Goal: Transaction & Acquisition: Obtain resource

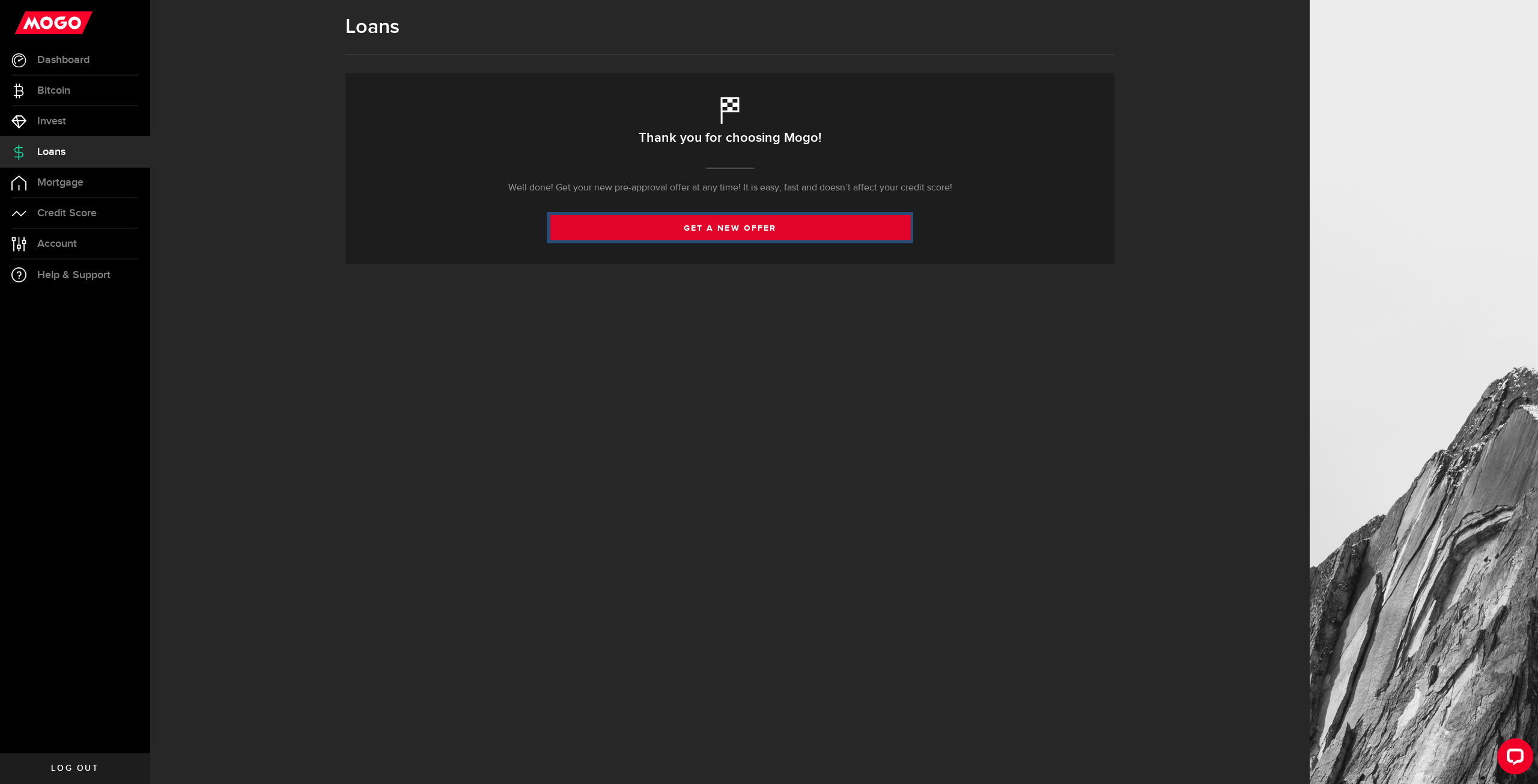
click at [772, 233] on link "get a new offer" at bounding box center [730, 228] width 361 height 25
select select "Employed"
select select "2"
select select "10"
select select "bi_weekly"
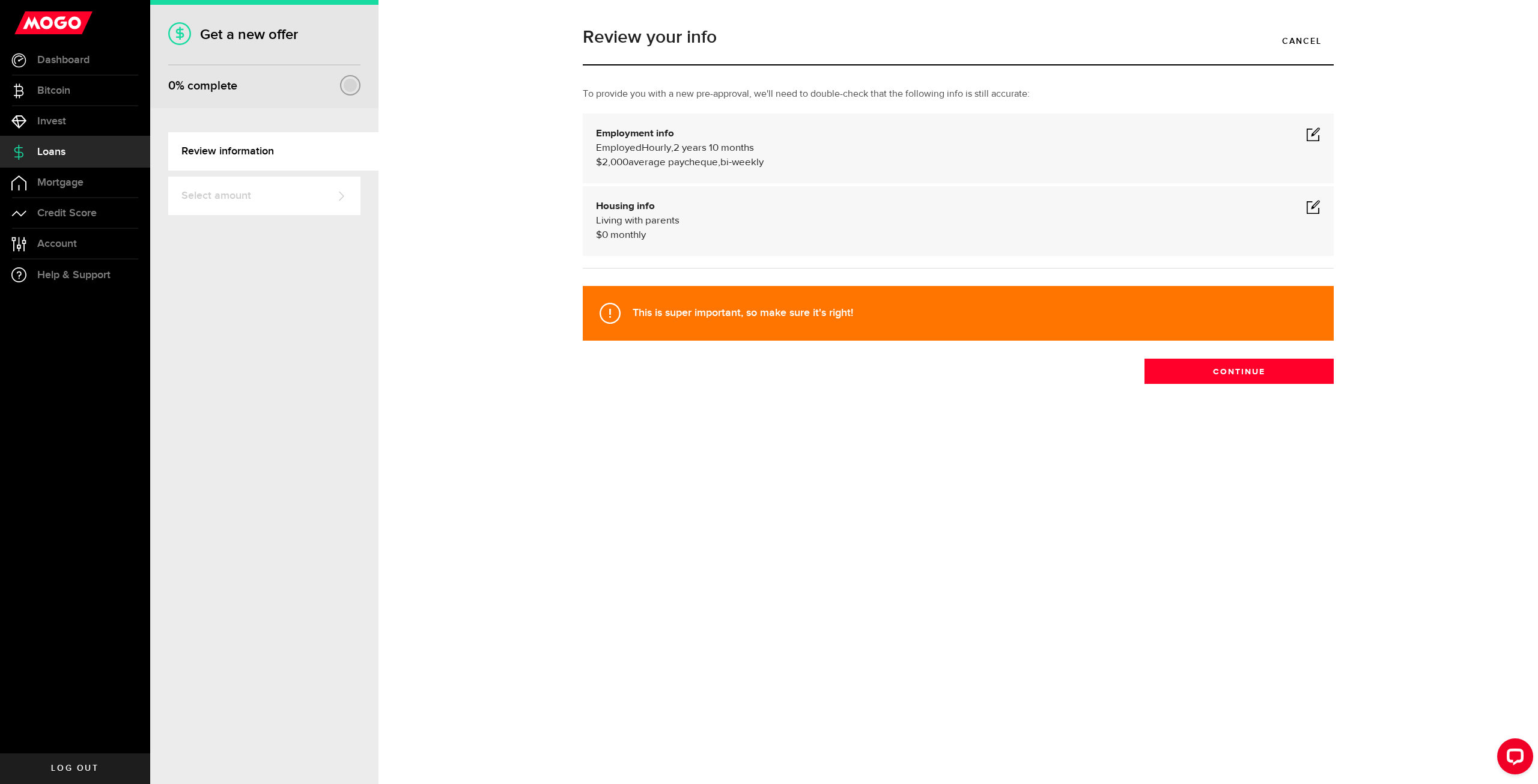
click at [1317, 134] on span at bounding box center [1313, 134] width 14 height 14
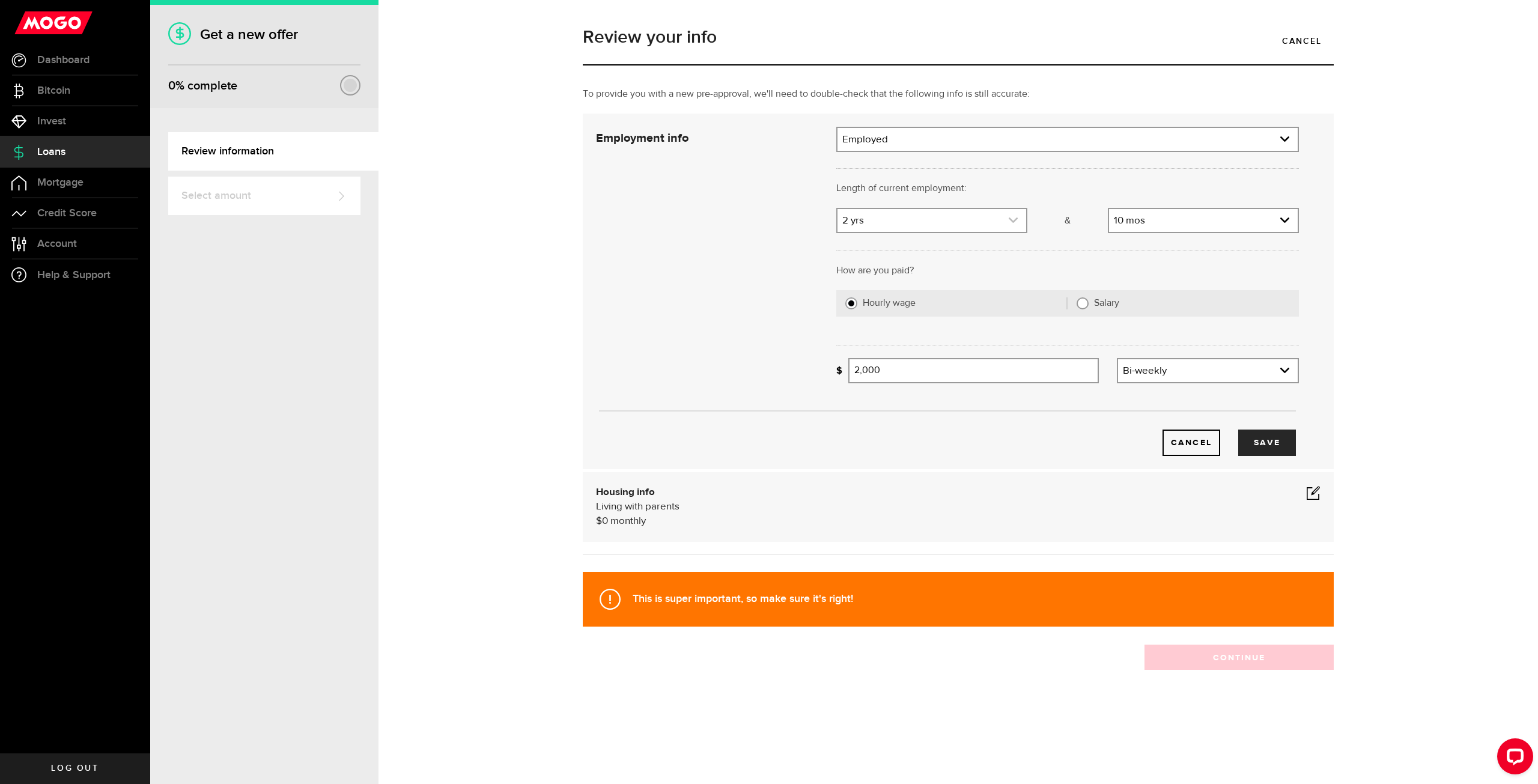
click at [988, 215] on link "expand select" at bounding box center [931, 220] width 189 height 23
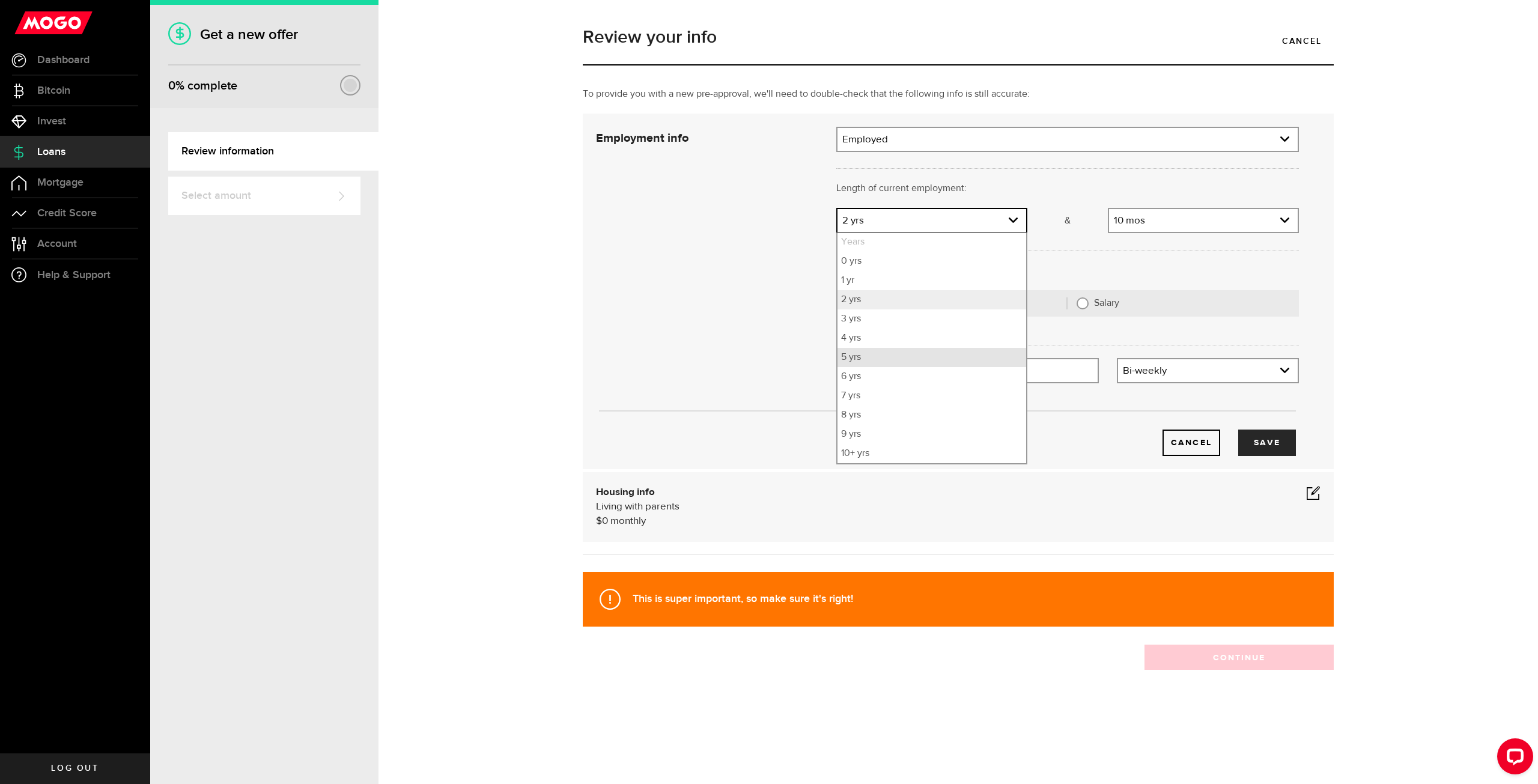
click at [901, 359] on li "5 yrs" at bounding box center [931, 358] width 189 height 19
select select "5"
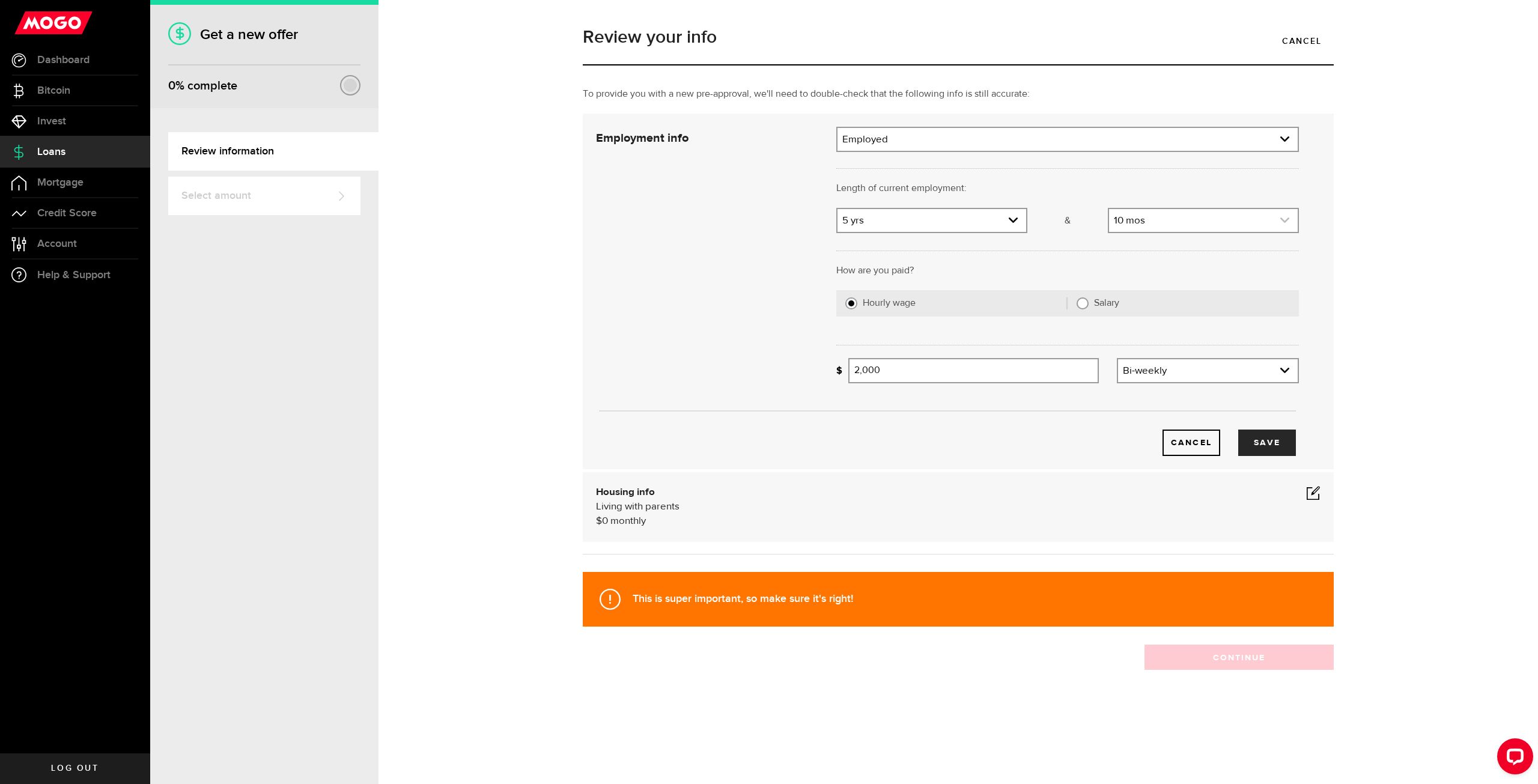
click at [1209, 225] on link "expand select" at bounding box center [1203, 220] width 189 height 23
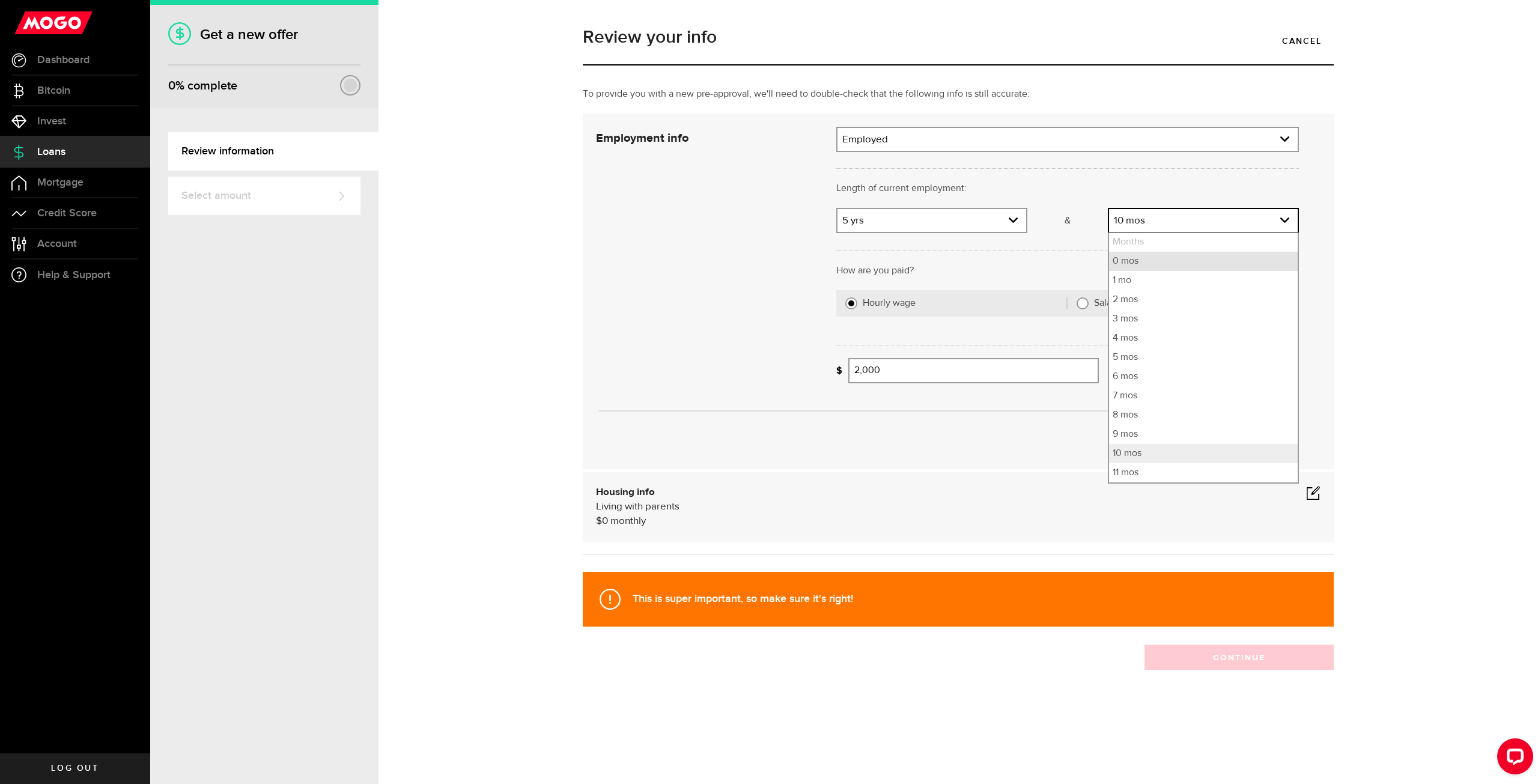
click at [1166, 260] on li "0 mos" at bounding box center [1203, 261] width 189 height 19
select select "0"
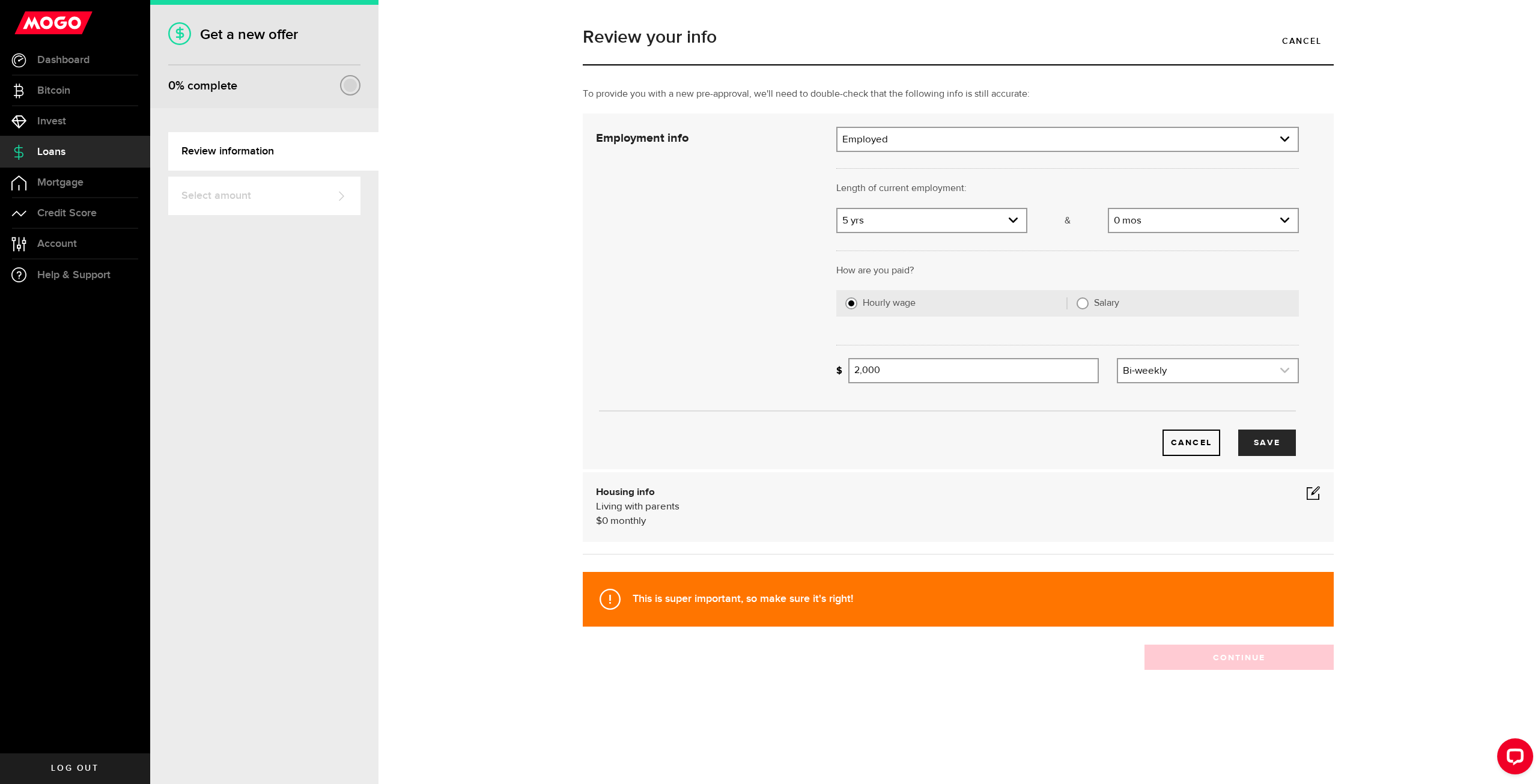
click at [1173, 366] on link "expand select" at bounding box center [1208, 370] width 180 height 23
click at [1080, 305] on input "Salary" at bounding box center [1083, 303] width 12 height 12
radio input "true"
select select
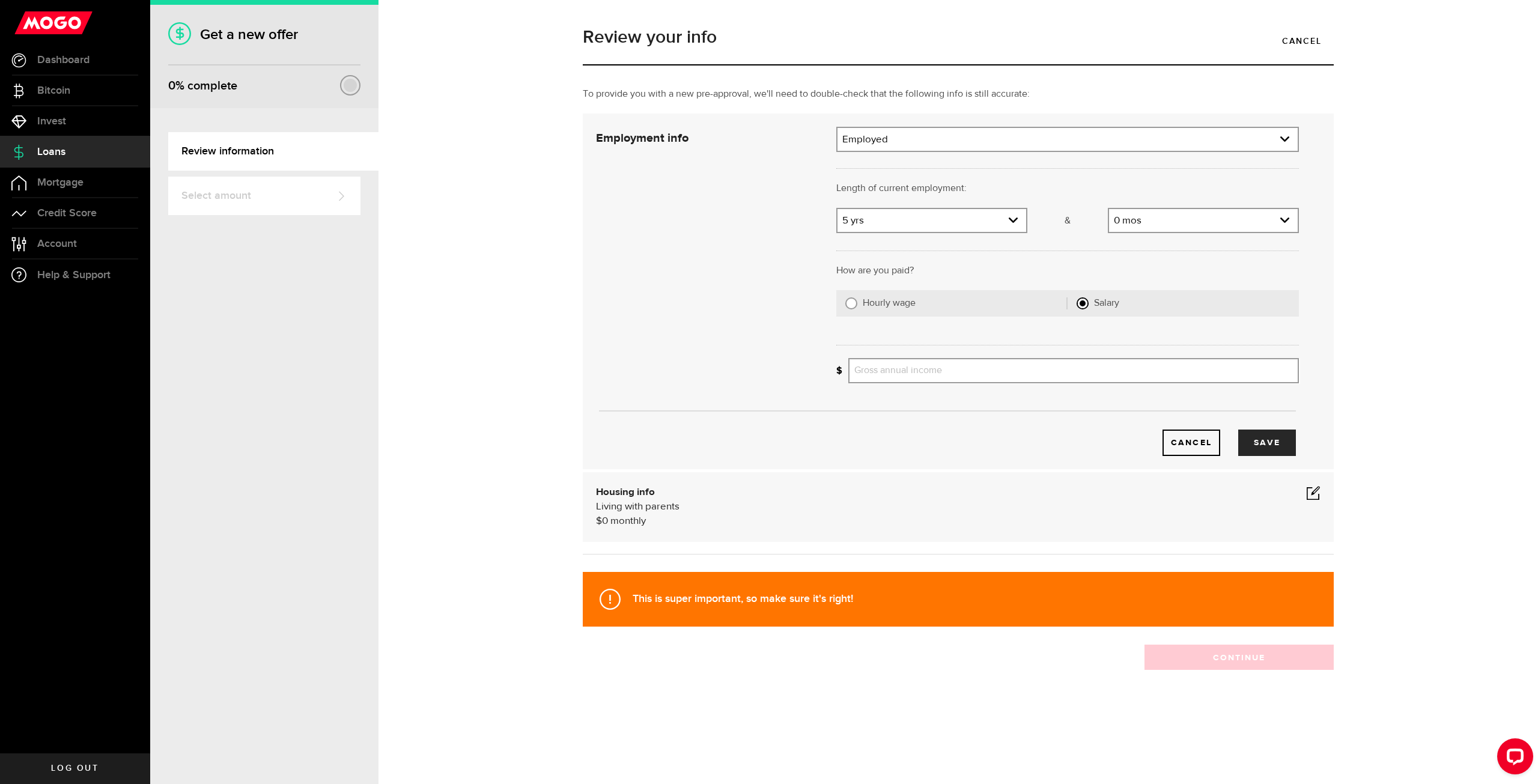
click at [851, 301] on input "Hourly wage" at bounding box center [852, 303] width 12 height 12
radio input "true"
click at [907, 371] on input "Average paycheque" at bounding box center [973, 370] width 250 height 25
click at [1183, 373] on link "expand select" at bounding box center [1208, 370] width 180 height 23
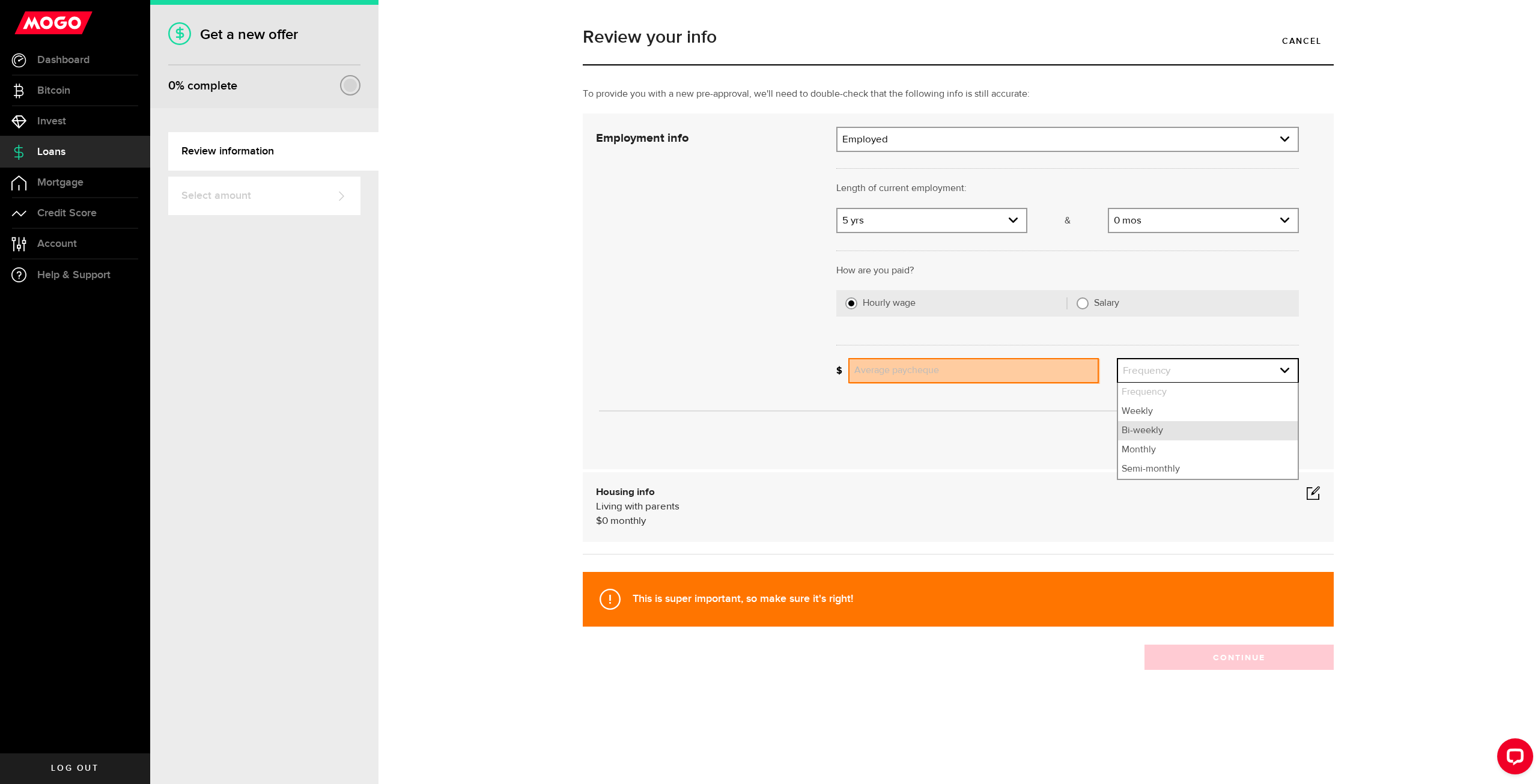
click at [1163, 424] on li "Bi-weekly" at bounding box center [1208, 431] width 180 height 19
select select "bi_weekly"
click at [971, 378] on input "Average paycheque" at bounding box center [973, 370] width 250 height 25
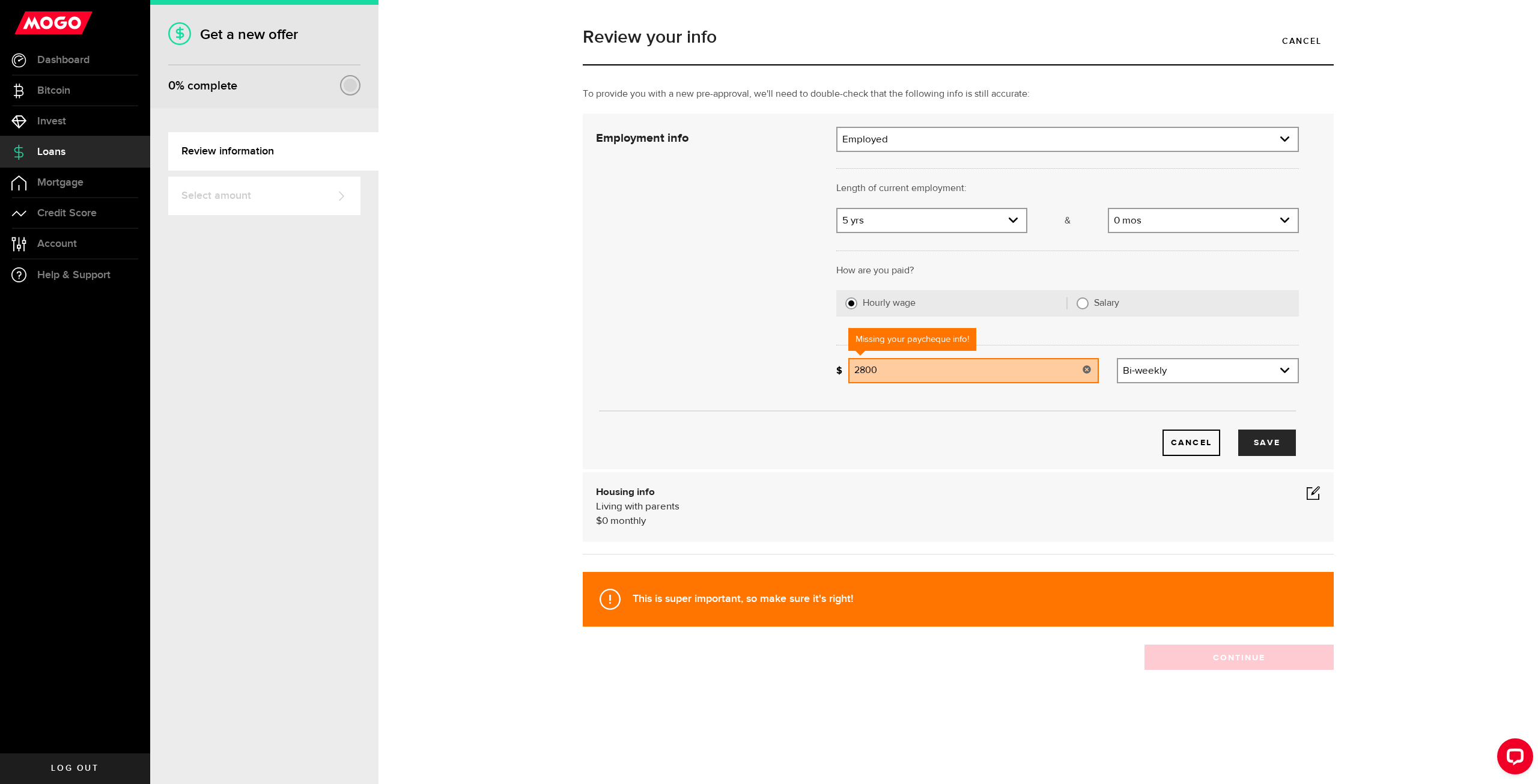
type input "2,800"
click at [934, 414] on div "Cancel Save" at bounding box center [948, 423] width 739 height 63
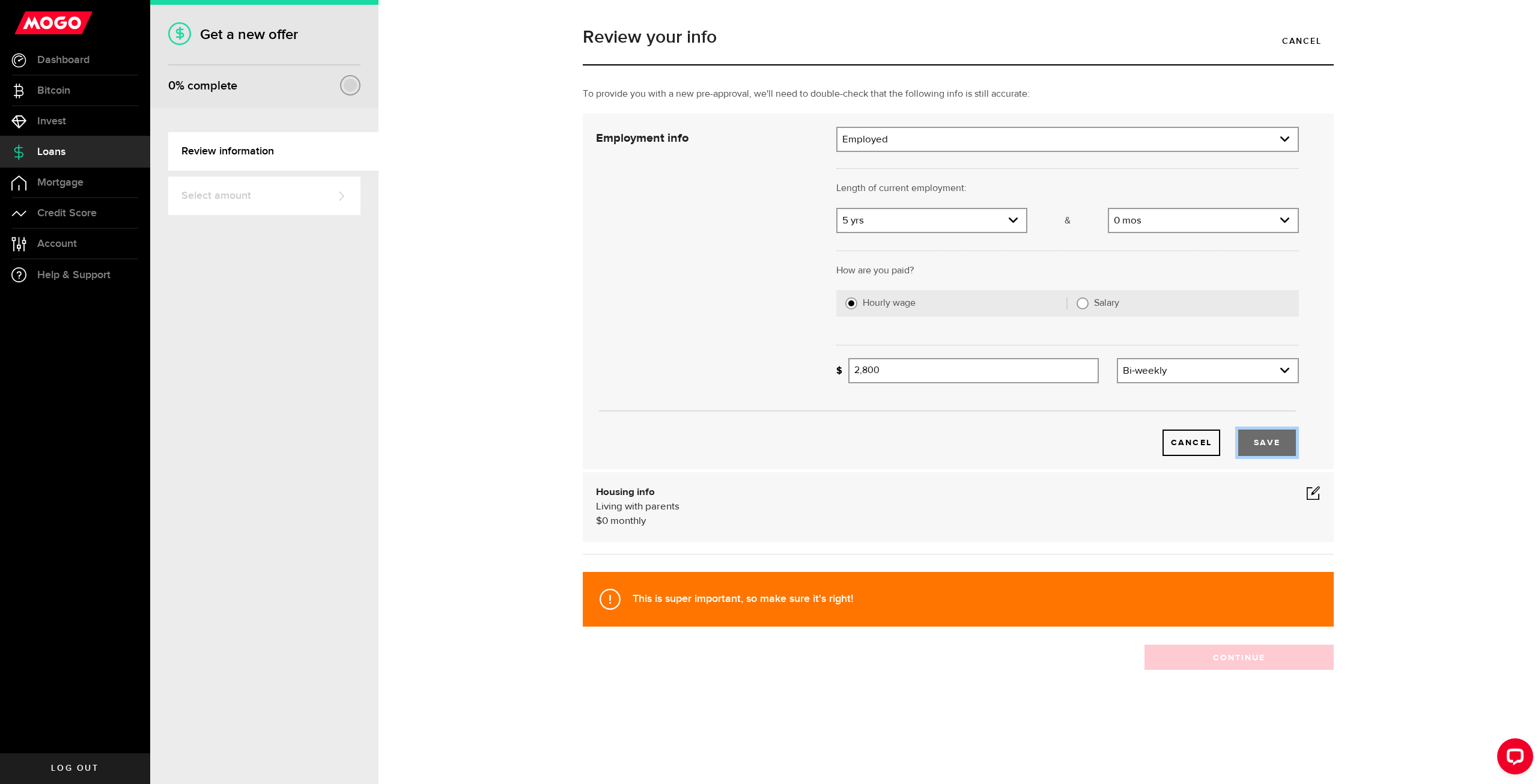
click at [1277, 439] on button "Save" at bounding box center [1267, 442] width 58 height 26
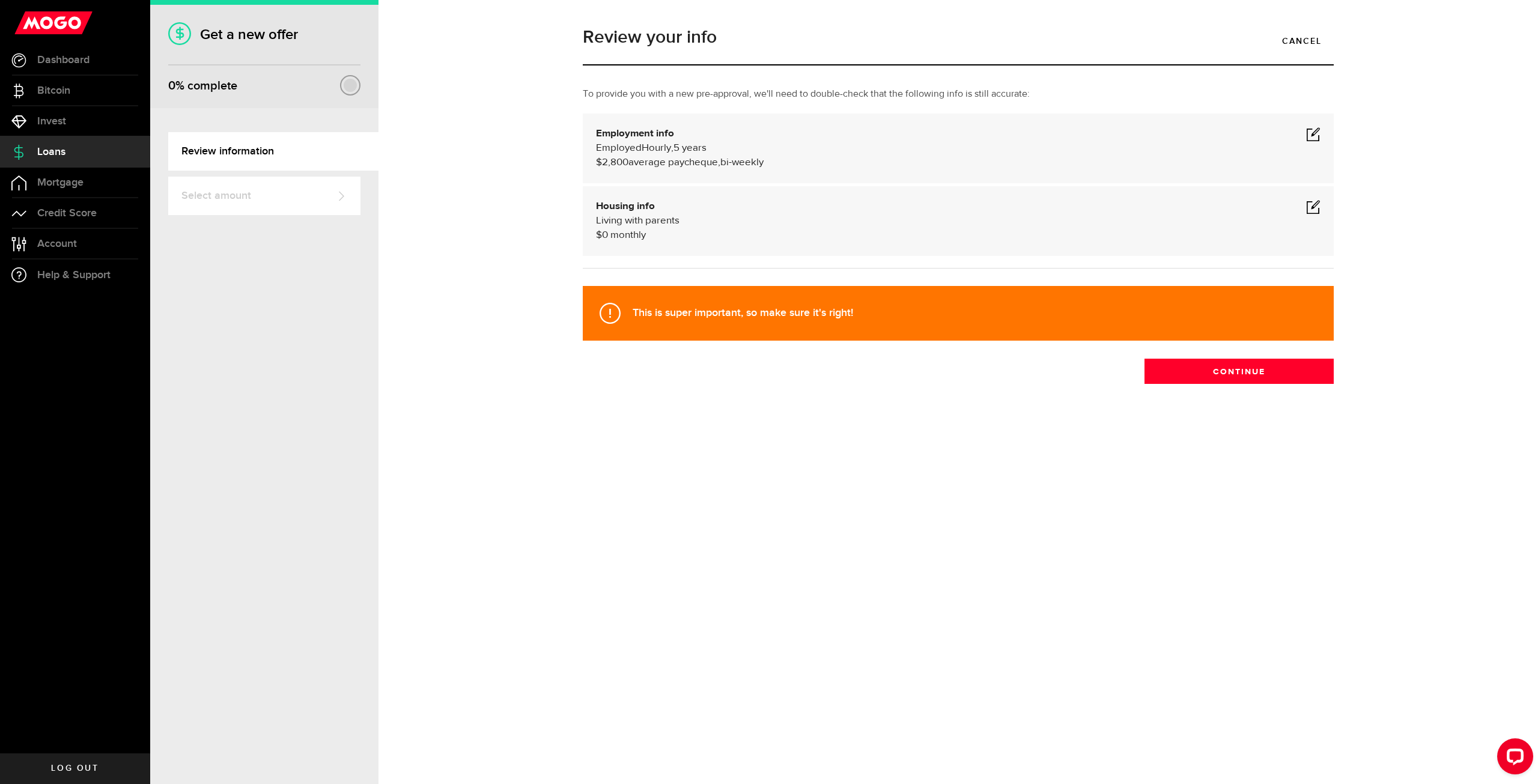
click at [732, 229] on div "Housing info Living with parents $ 0 monthly" at bounding box center [958, 221] width 725 height 43
click at [1215, 375] on button "Continue" at bounding box center [1239, 371] width 189 height 25
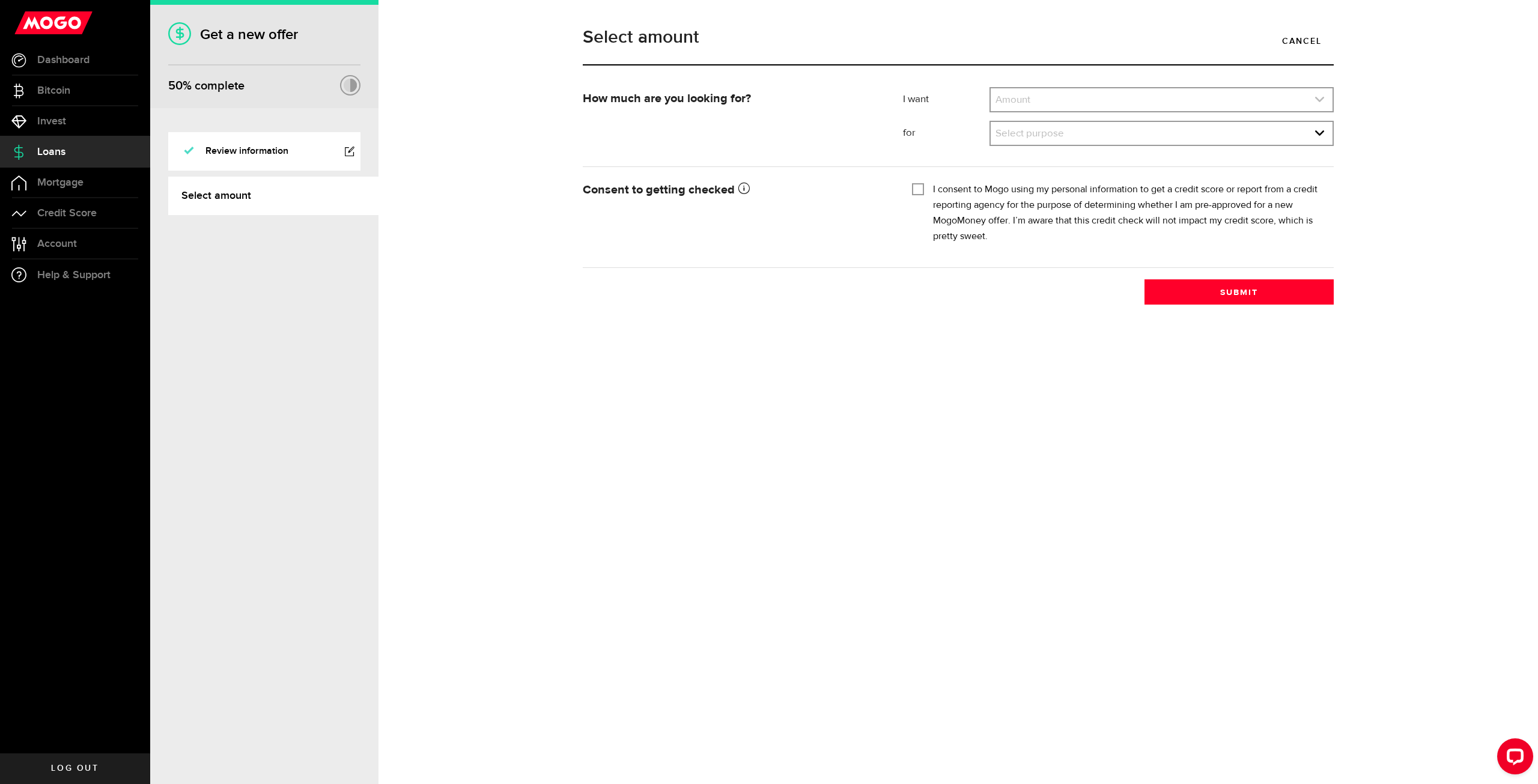
click at [1054, 100] on link "expand select" at bounding box center [1162, 99] width 342 height 23
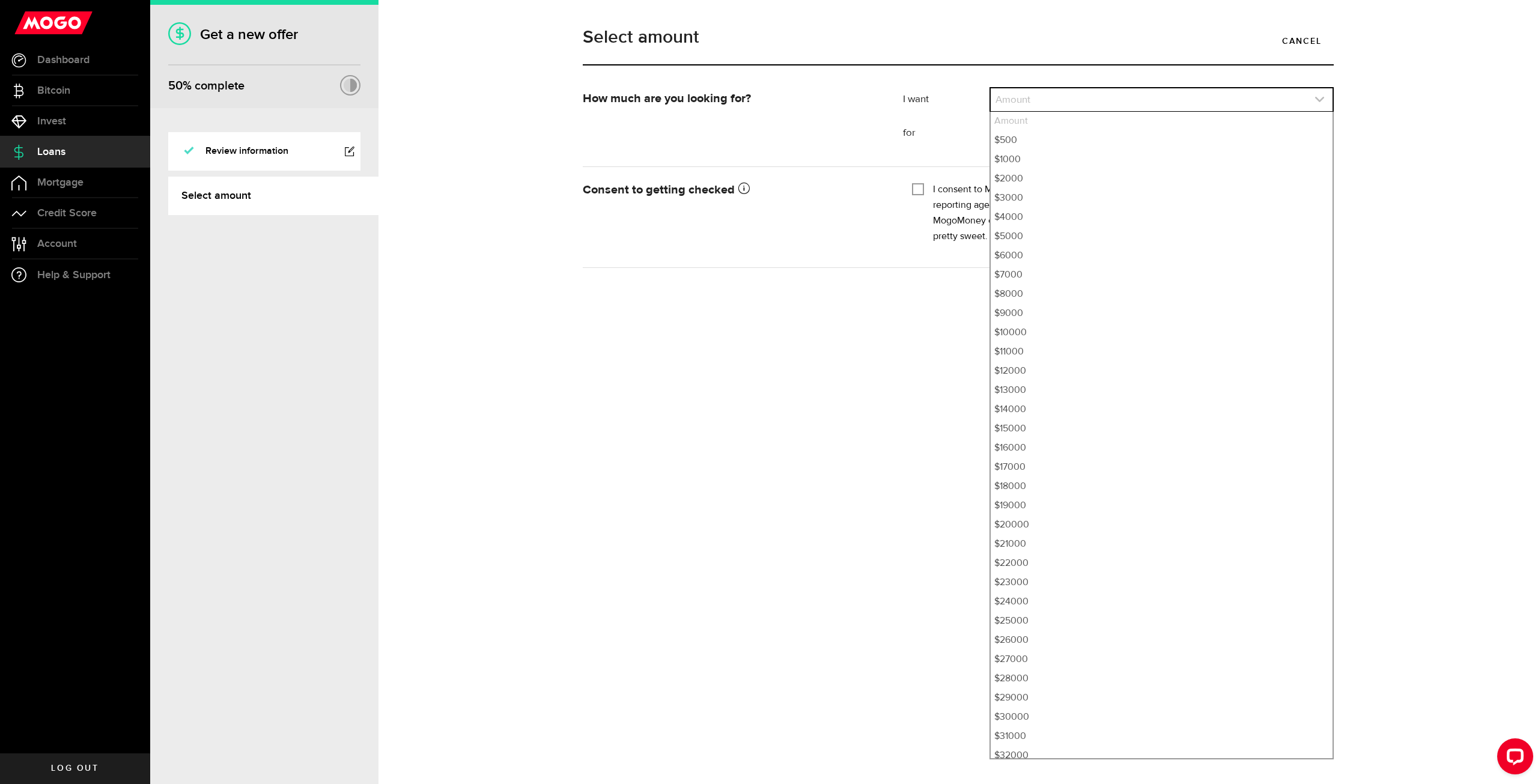
click at [1054, 100] on link "expand select" at bounding box center [1162, 99] width 342 height 23
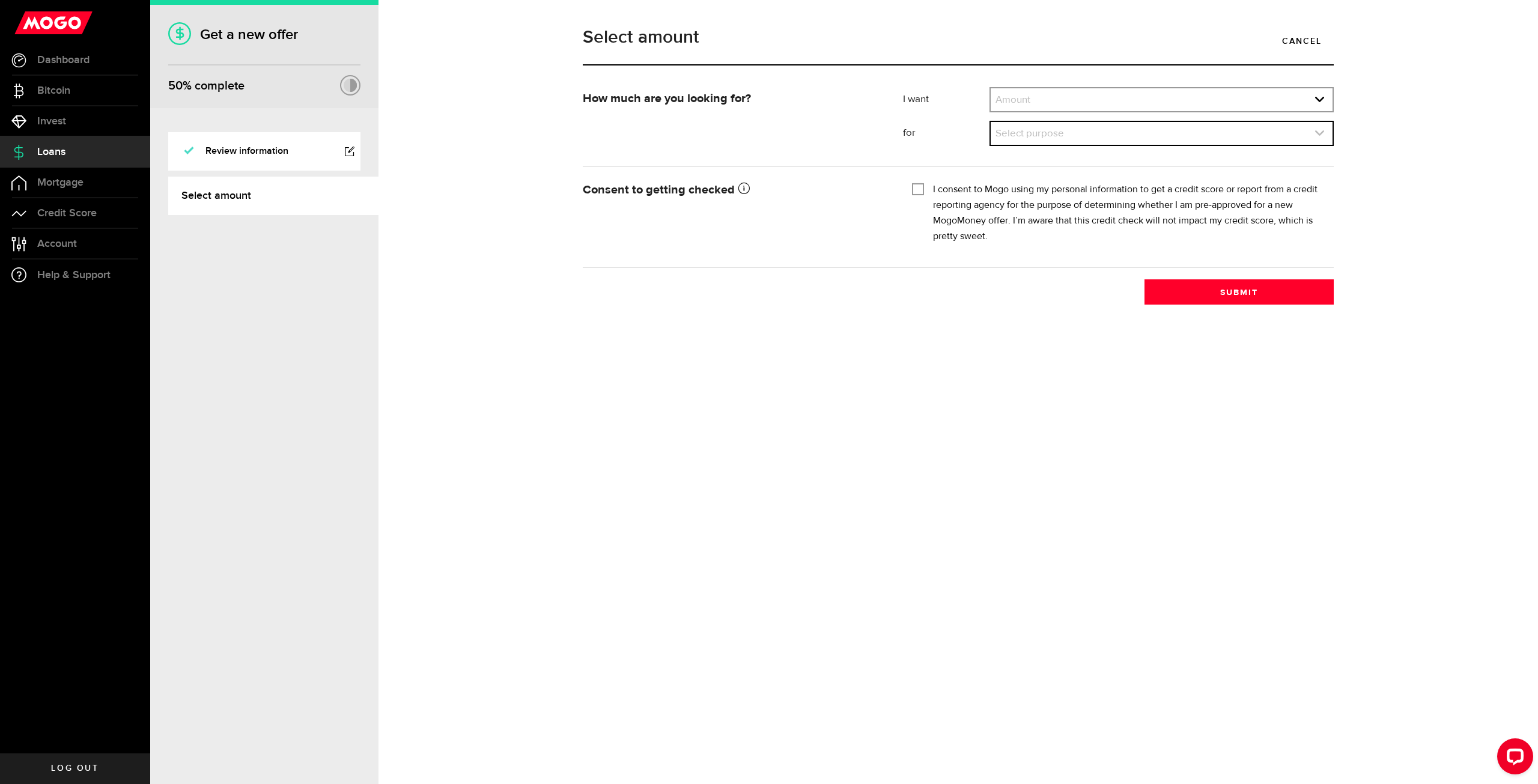
click at [1065, 128] on link "expand select" at bounding box center [1162, 133] width 342 height 23
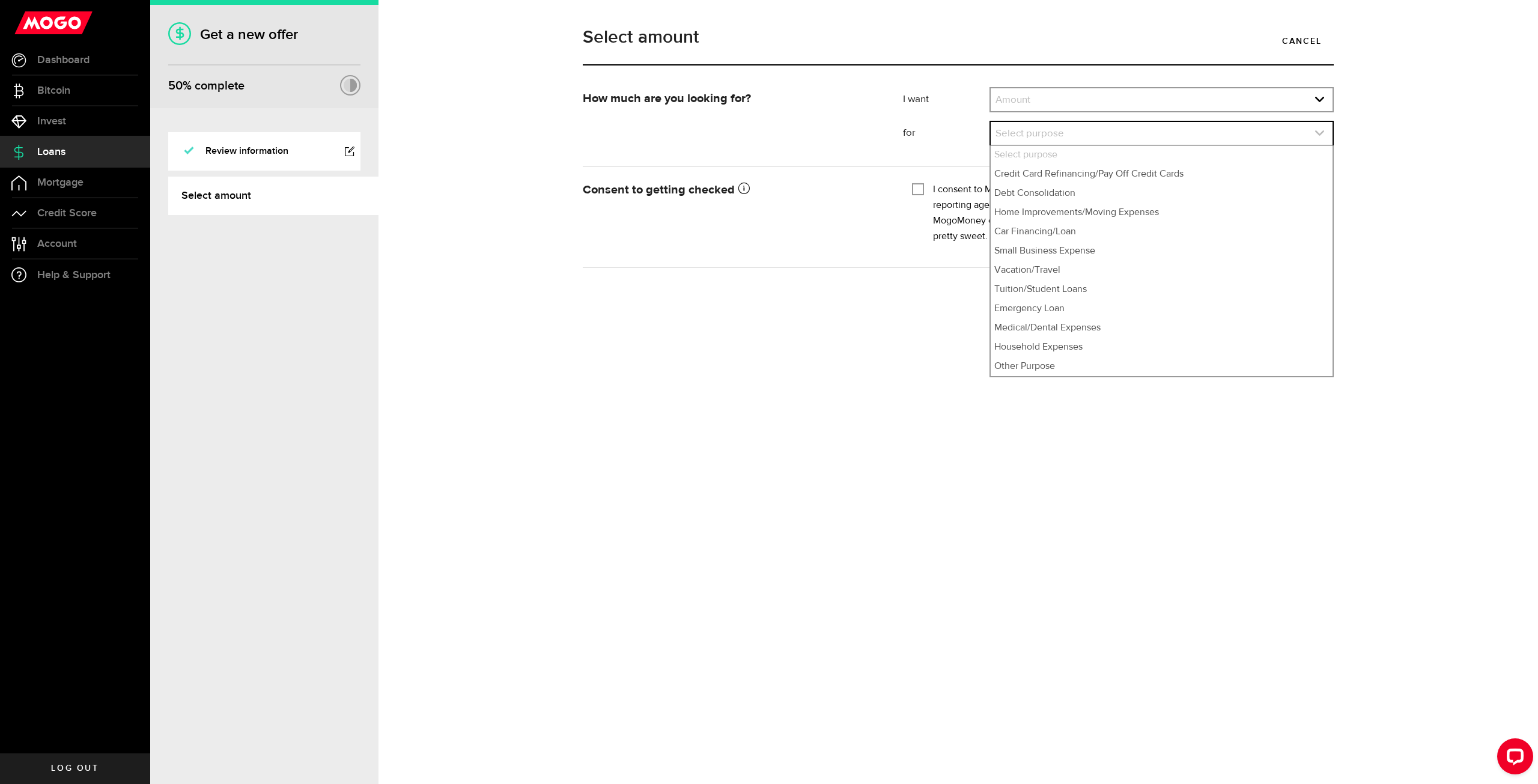
click at [1062, 137] on link "expand select" at bounding box center [1162, 133] width 342 height 23
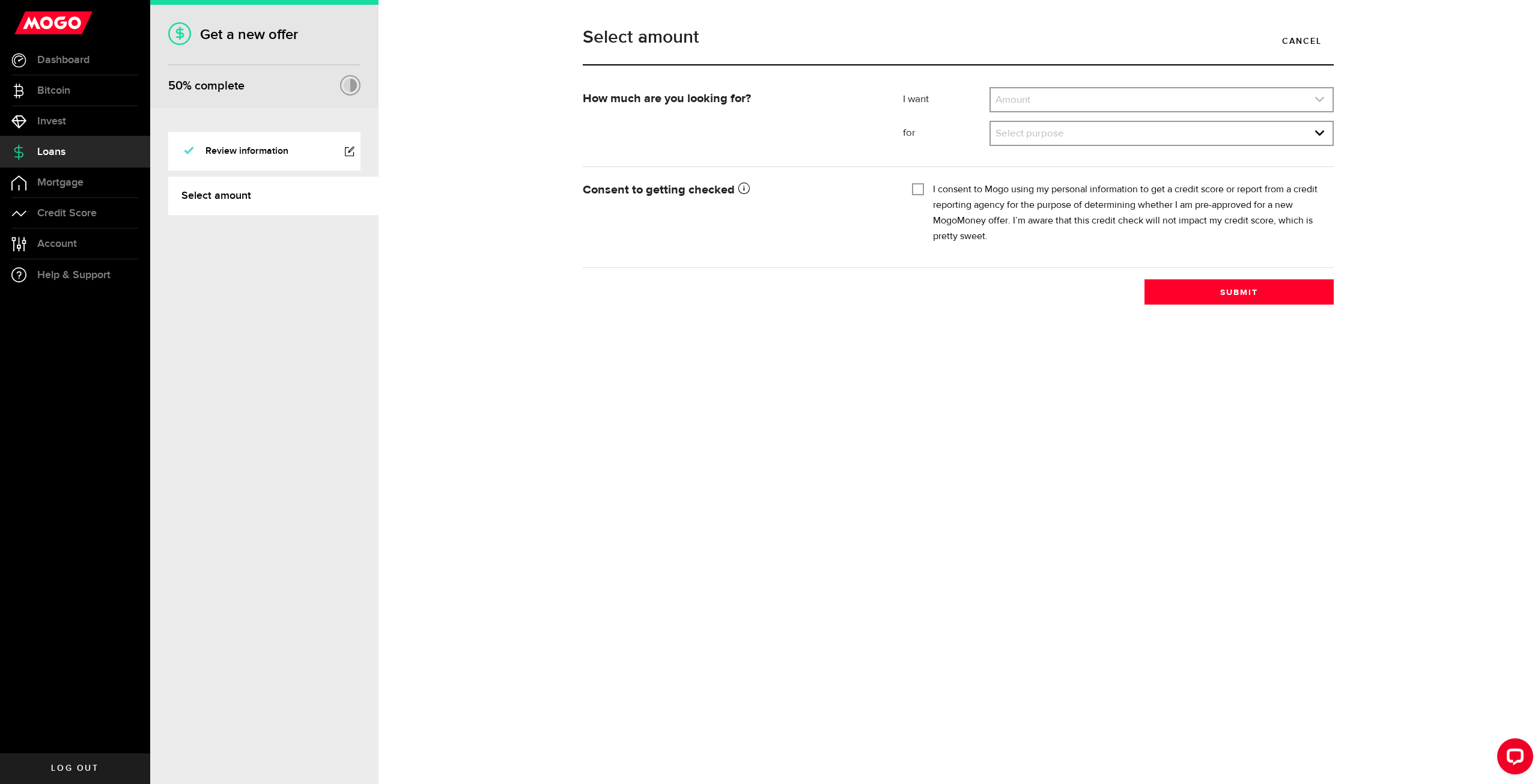
click at [1057, 108] on link "expand select" at bounding box center [1162, 99] width 342 height 23
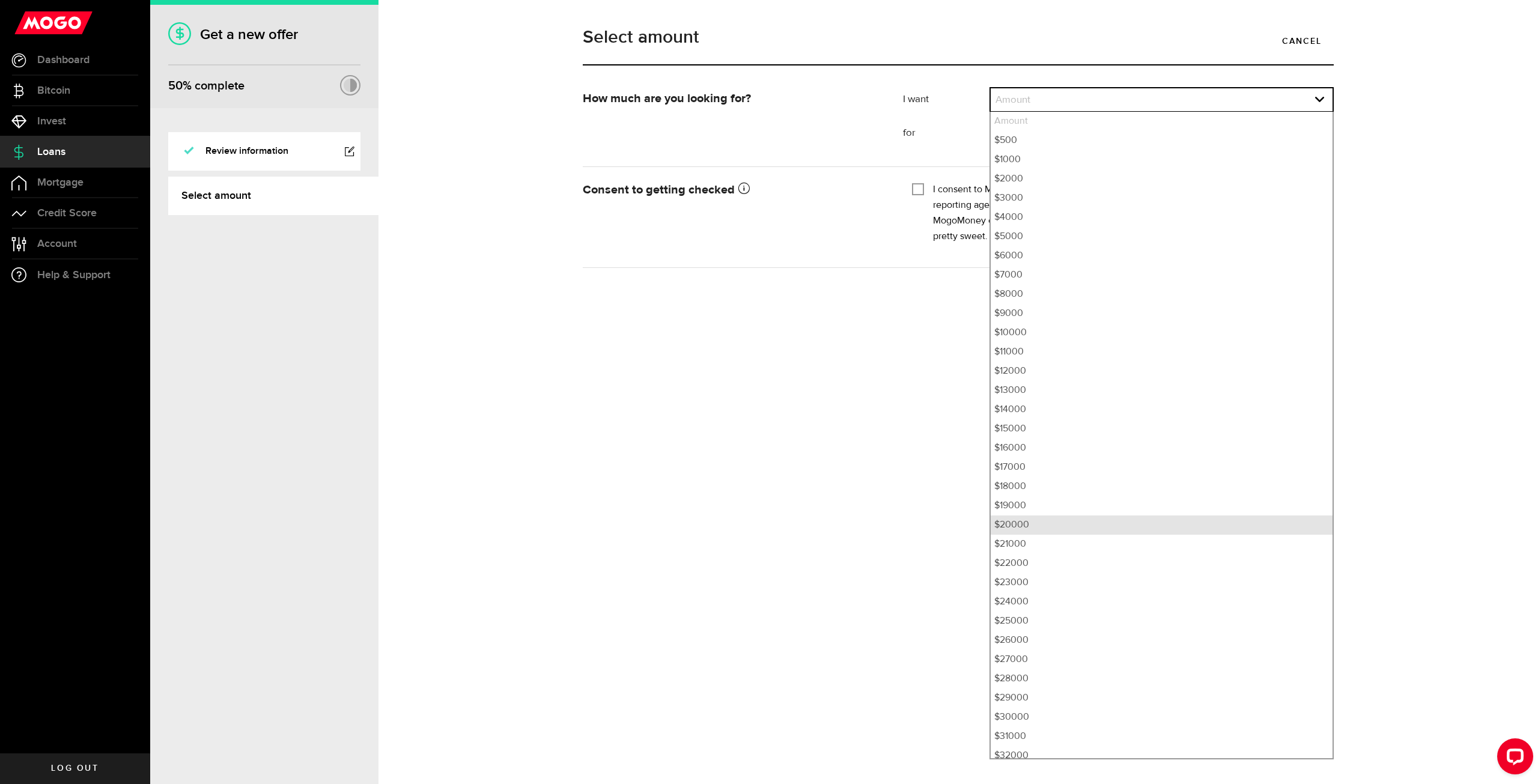
click at [1029, 530] on li "$20000" at bounding box center [1162, 525] width 342 height 19
select select "20000"
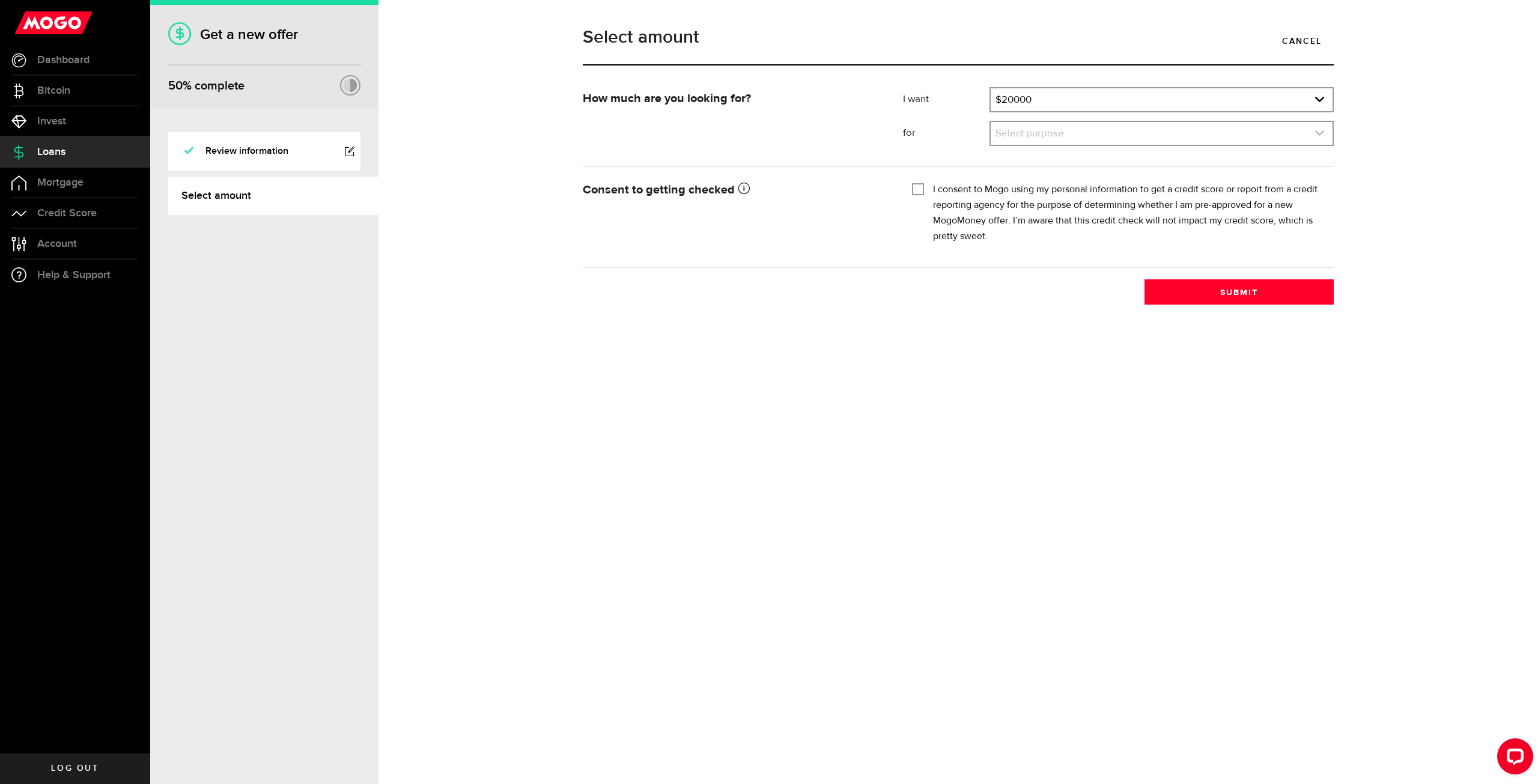
click at [1028, 140] on link "expand select" at bounding box center [1162, 133] width 342 height 23
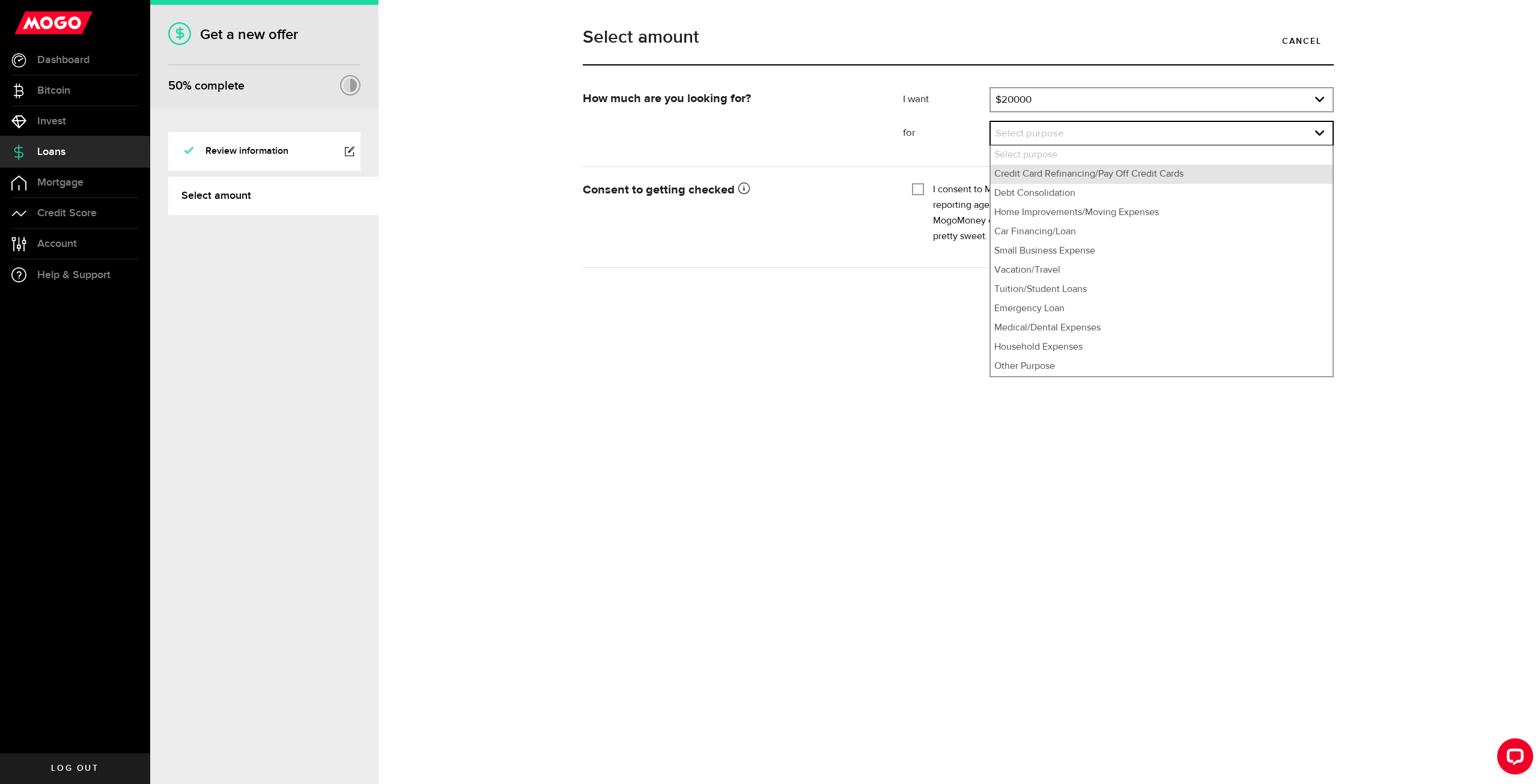
click at [1212, 173] on li "Credit Card Refinancing/Pay Off Credit Cards" at bounding box center [1162, 174] width 342 height 19
select select "Credit Card Refinancing/Pay Off Credit Cards"
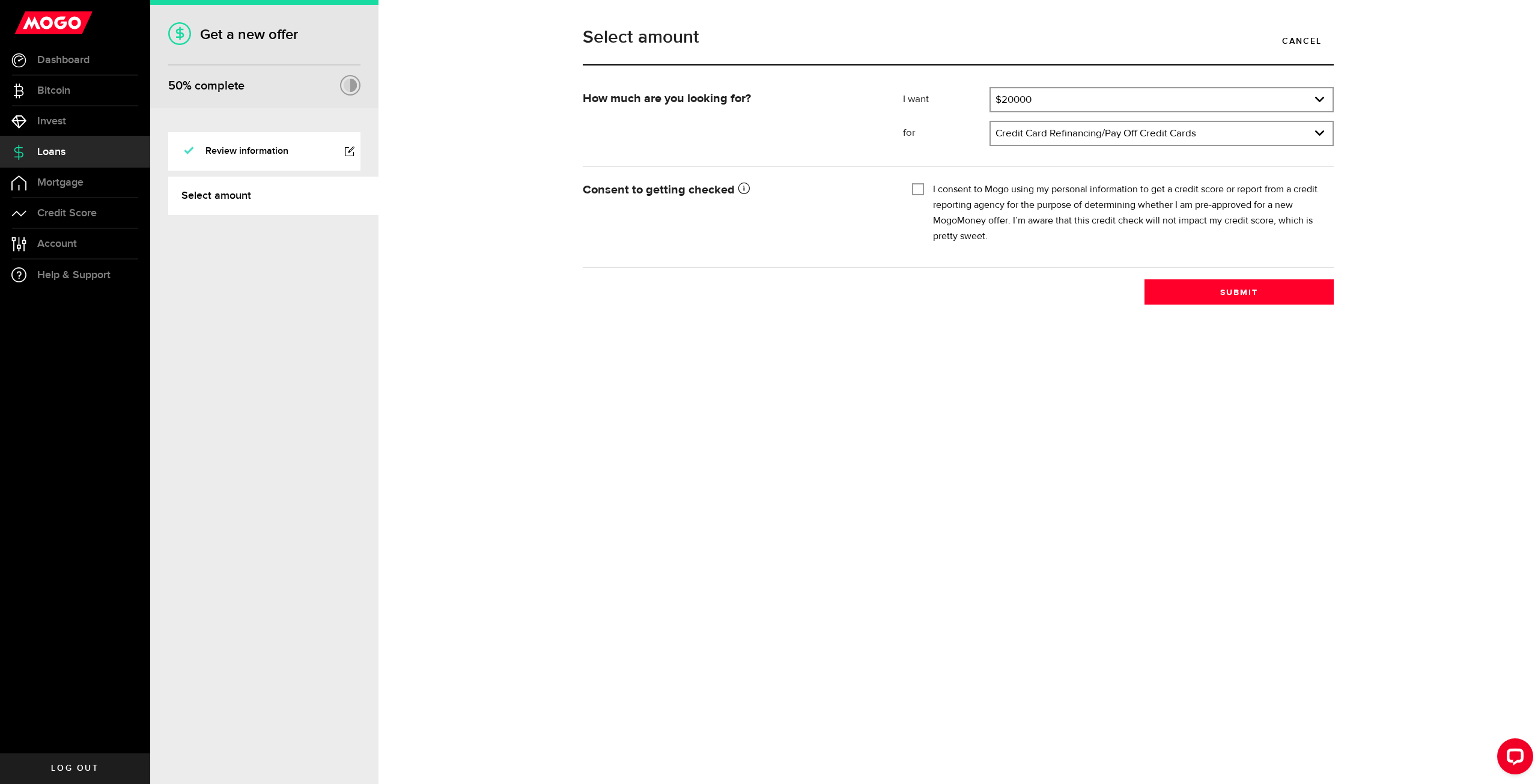
click at [1206, 185] on label "I consent to Mogo using my personal information to get a credit score or report…" at bounding box center [1129, 214] width 392 height 63
click at [924, 185] on input "I consent to Mogo using my personal information to get a credit score or report…" at bounding box center [918, 188] width 12 height 12
checkbox input "true"
click at [1199, 284] on button "Submit" at bounding box center [1239, 292] width 189 height 25
click at [97, 87] on link "Bitcoin" at bounding box center [75, 90] width 150 height 30
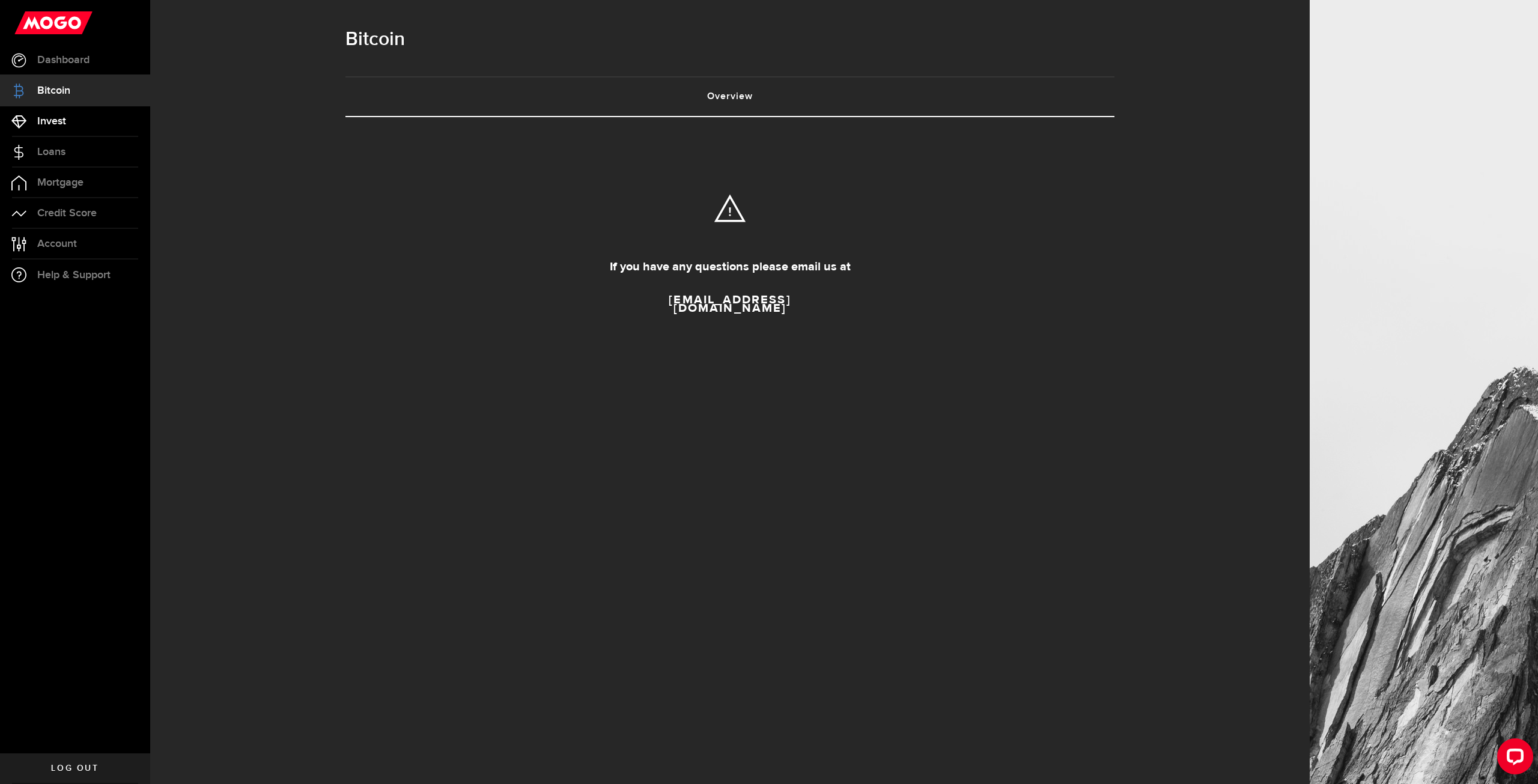
click at [103, 113] on link "Invest" at bounding box center [75, 121] width 150 height 30
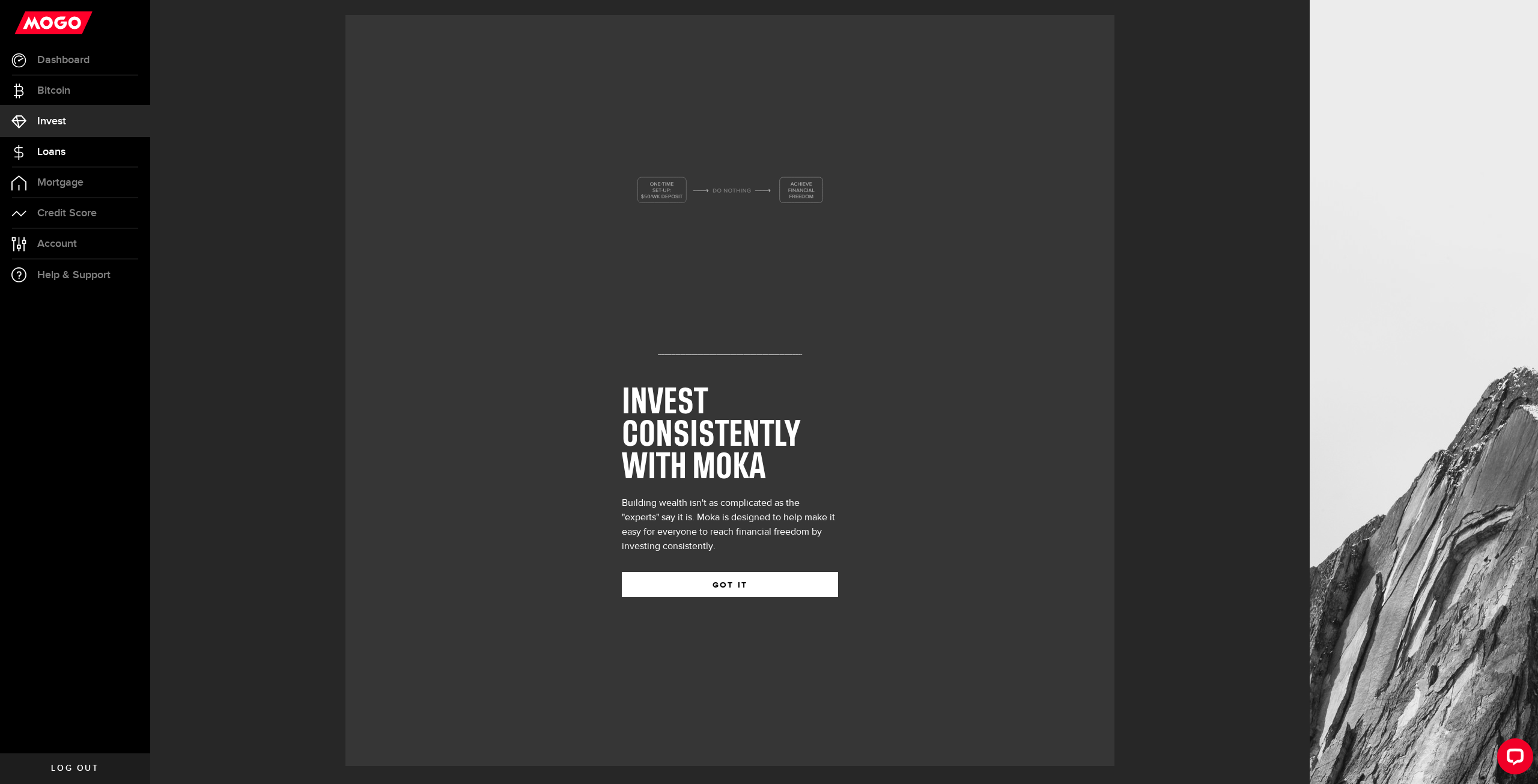
click at [106, 158] on link "Loans" at bounding box center [75, 152] width 150 height 30
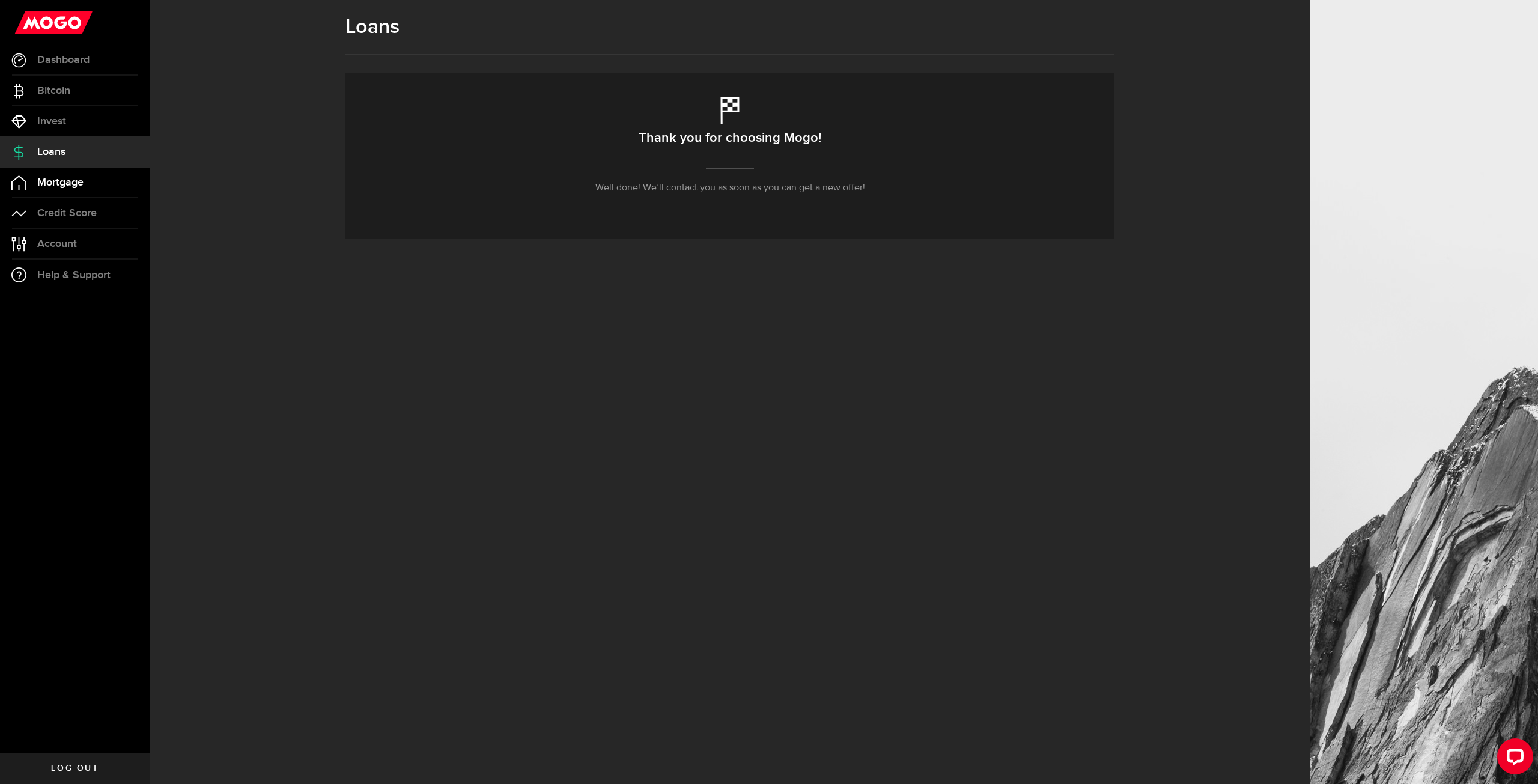
click at [109, 180] on link "Mortgage" at bounding box center [75, 182] width 150 height 30
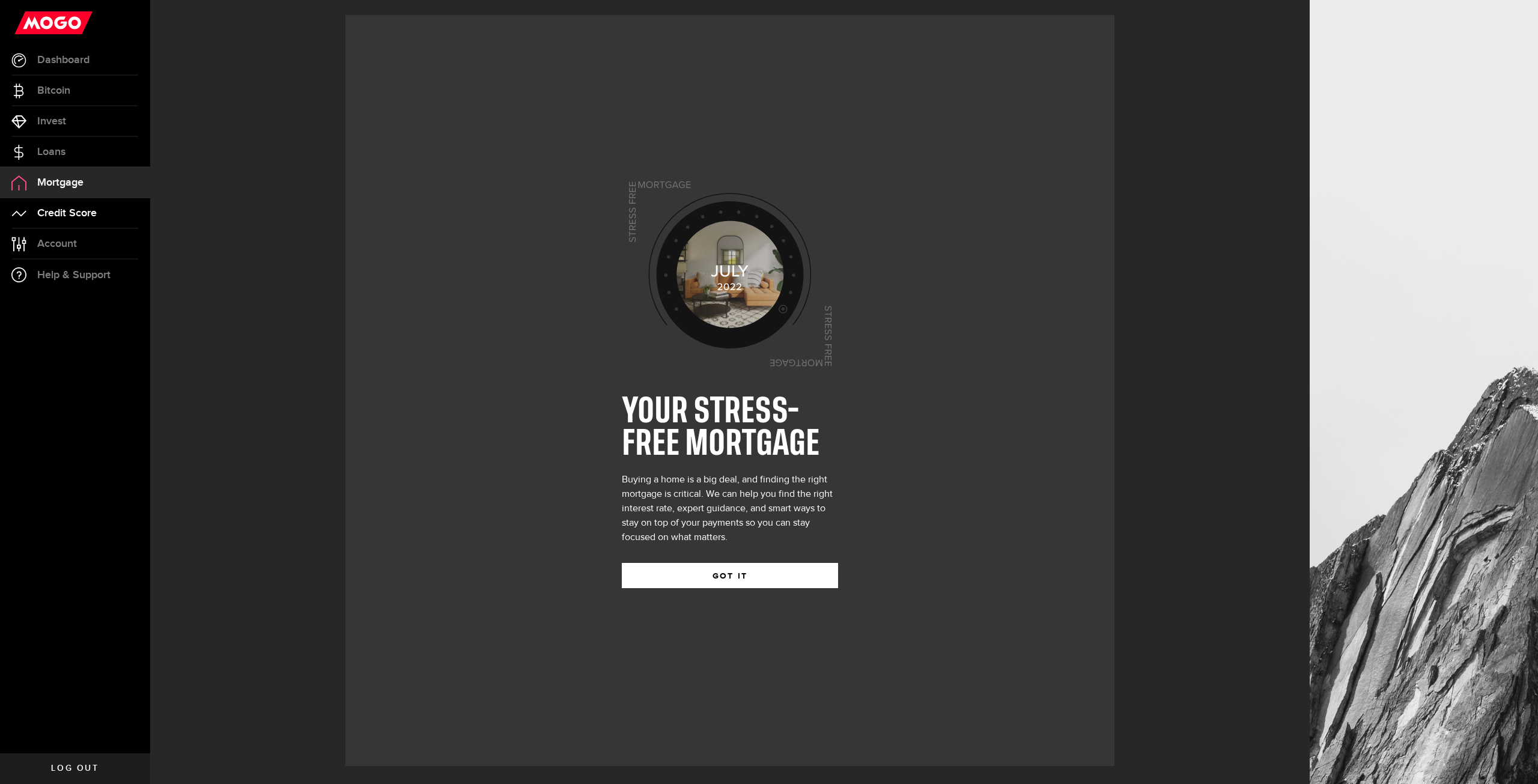
click at [118, 211] on link "Credit Score" at bounding box center [75, 213] width 150 height 30
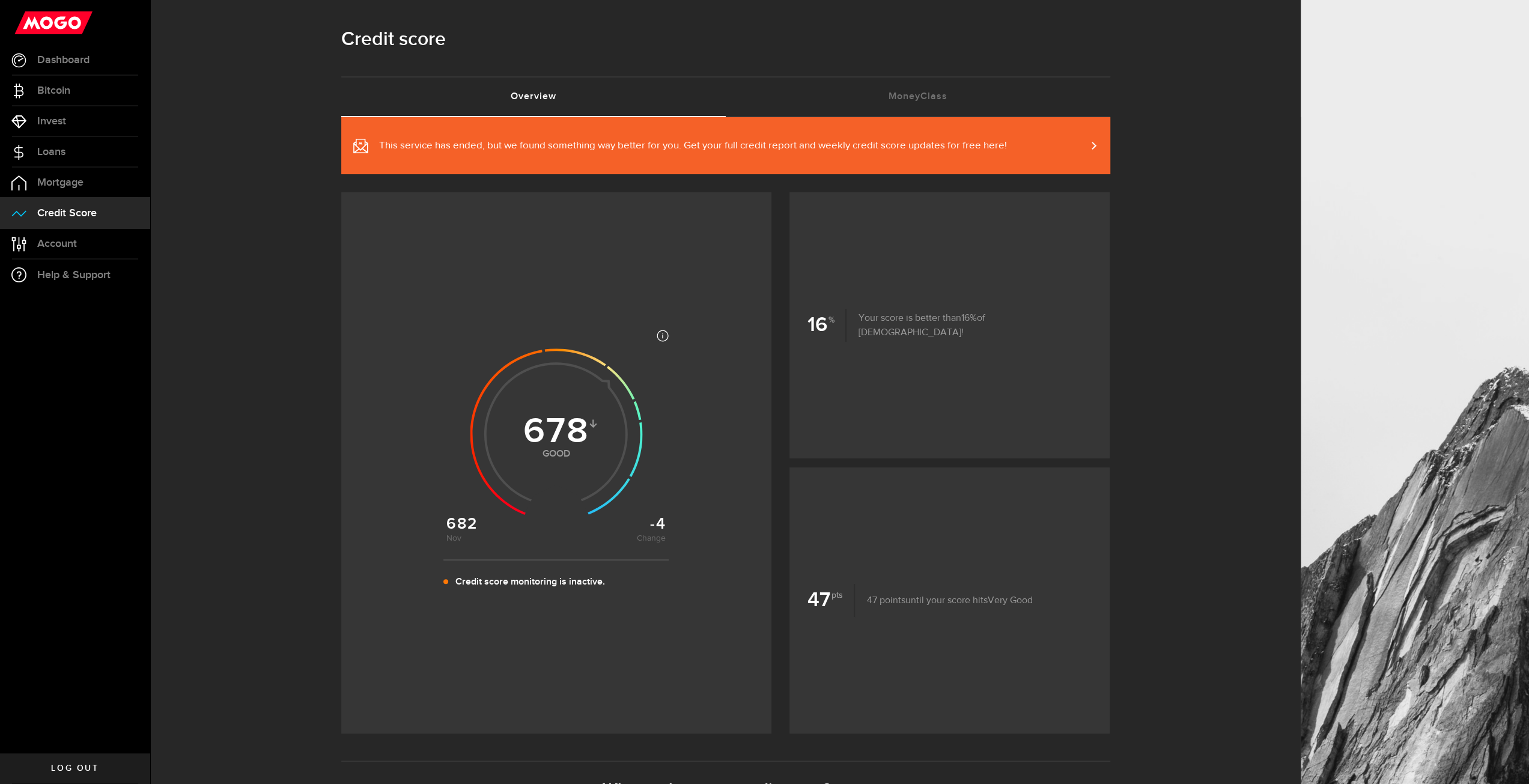
click at [831, 147] on span "This service has ended, but we found something way better for you. Get your ful…" at bounding box center [693, 146] width 628 height 14
click at [80, 137] on link "Loans" at bounding box center [75, 152] width 150 height 30
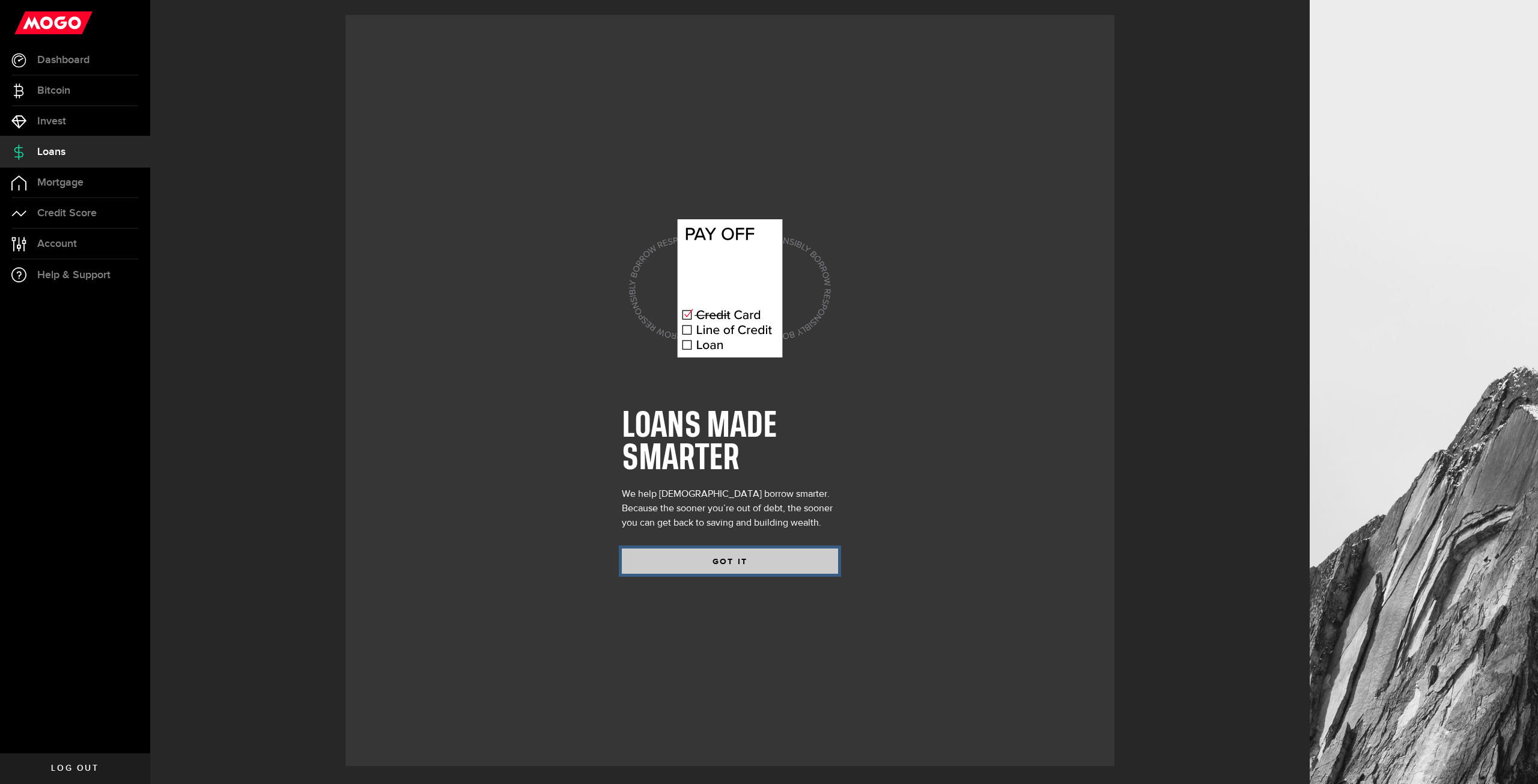
click at [719, 555] on button "GOT IT" at bounding box center [731, 561] width 217 height 25
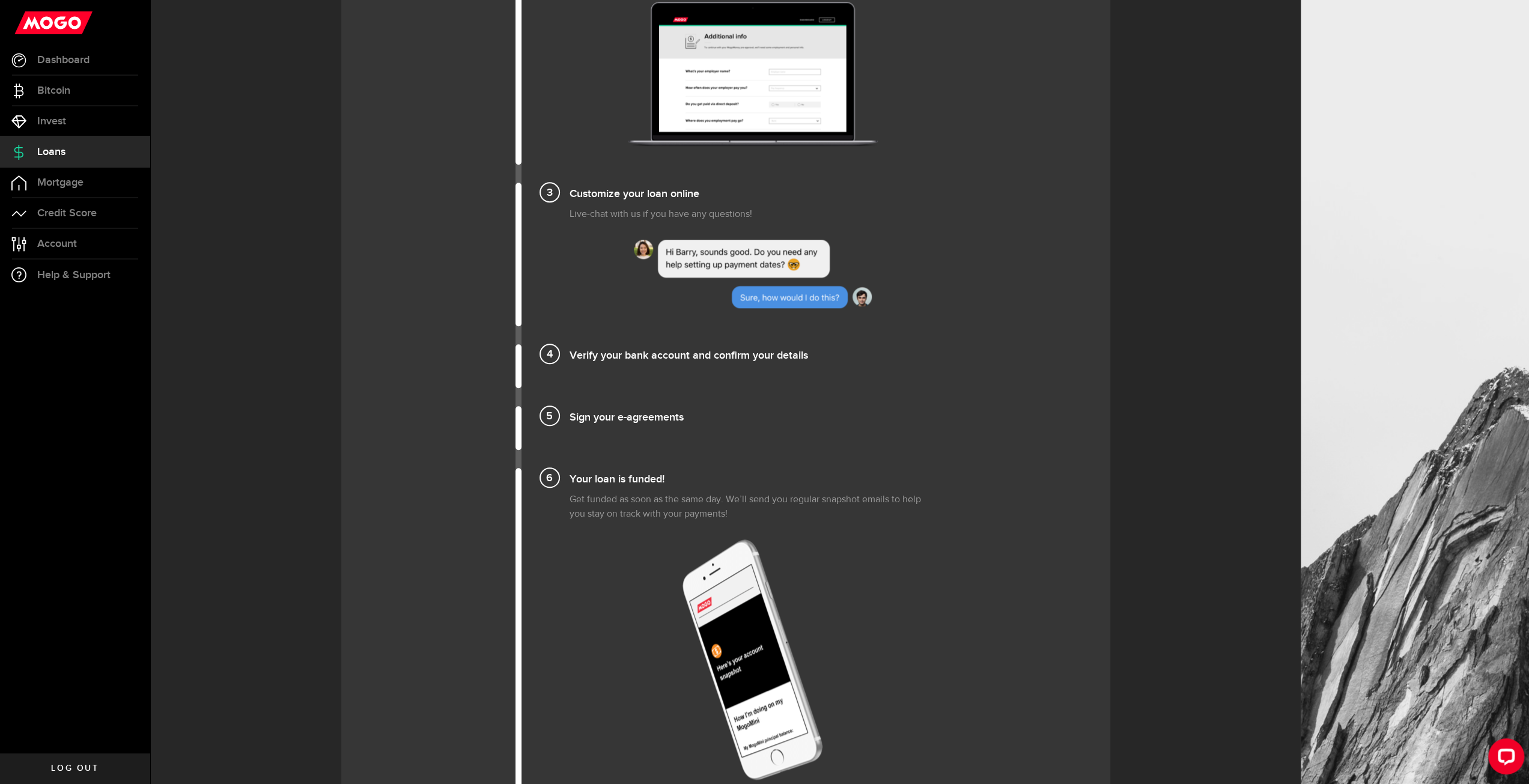
scroll to position [1296, 0]
